Goal: Find specific page/section

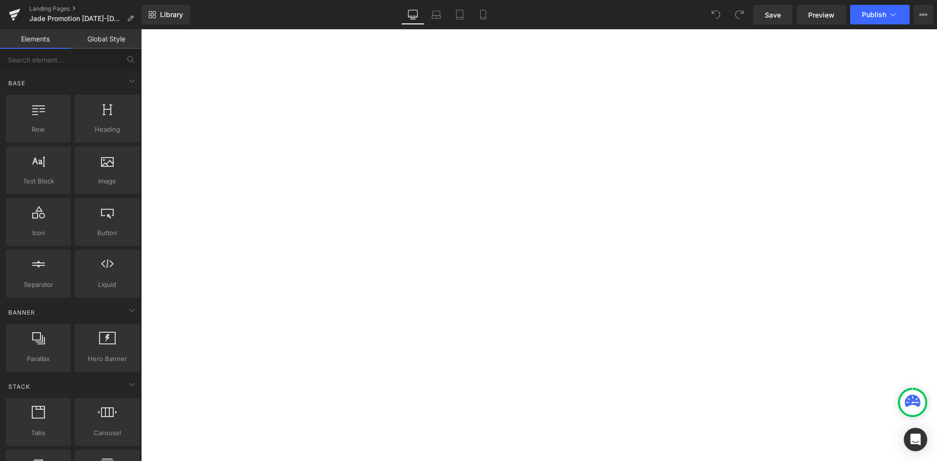
scroll to position [1269, 0]
click at [834, 16] on span "Preview" at bounding box center [821, 15] width 26 height 10
